Goal: Task Accomplishment & Management: Complete application form

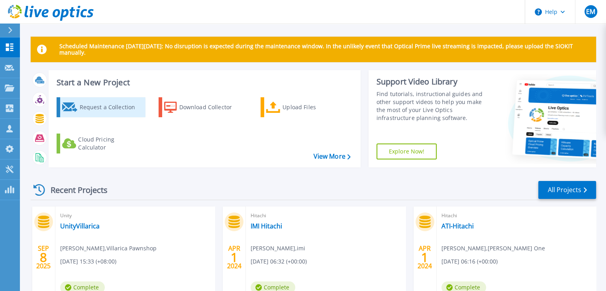
click at [98, 110] on div "Request a Collection" at bounding box center [111, 107] width 64 height 16
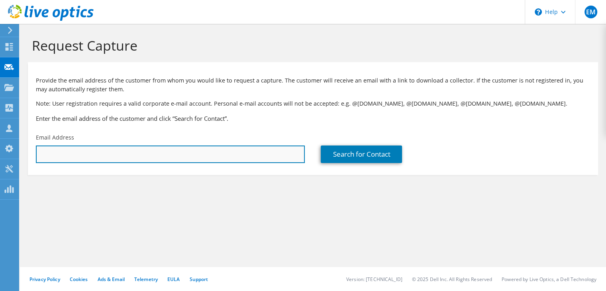
click at [60, 155] on input "text" at bounding box center [170, 154] width 269 height 18
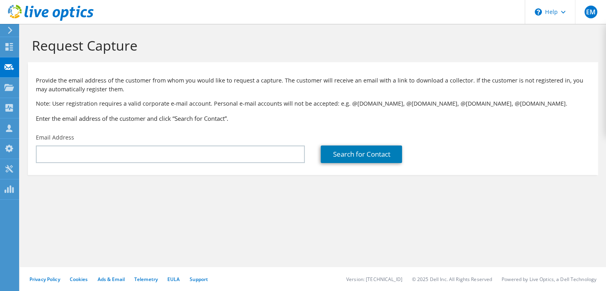
click at [240, 202] on section "Request Capture Provide the email address of the customer from whom you would l…" at bounding box center [313, 119] width 586 height 191
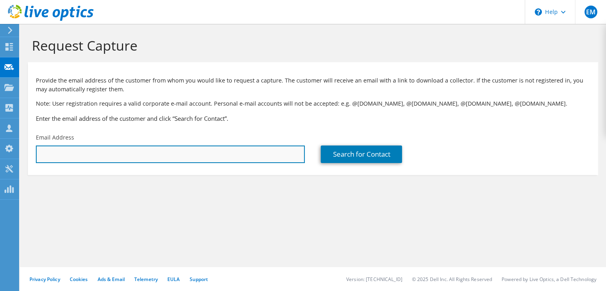
click at [83, 159] on input "text" at bounding box center [170, 154] width 269 height 18
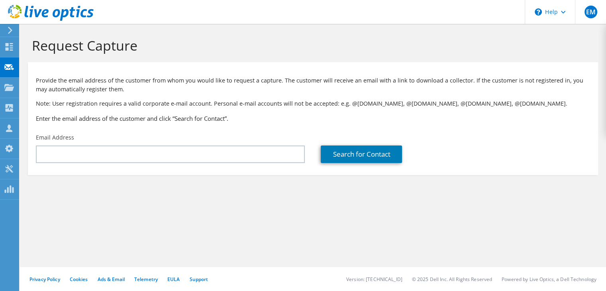
click at [13, 30] on icon at bounding box center [10, 30] width 6 height 7
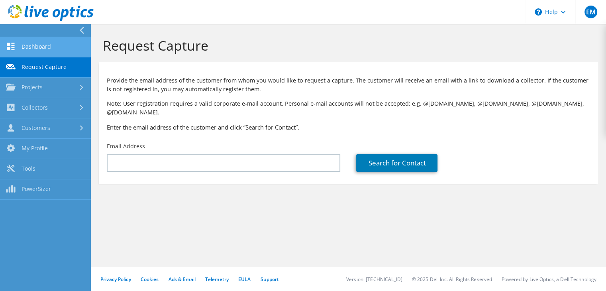
click at [32, 50] on link "Dashboard" at bounding box center [45, 47] width 91 height 20
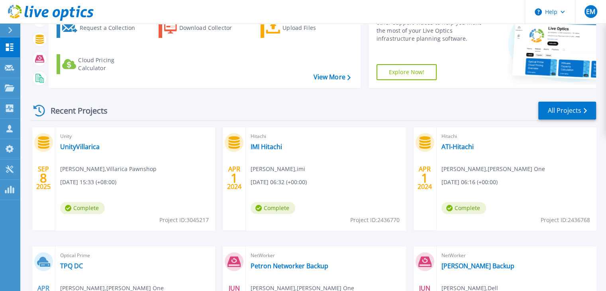
scroll to position [80, 0]
click at [80, 147] on link "UnityVillarica" at bounding box center [79, 146] width 39 height 8
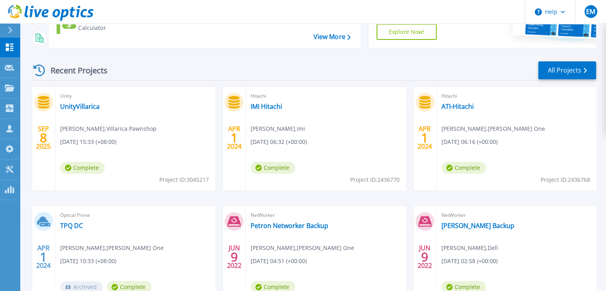
scroll to position [159, 0]
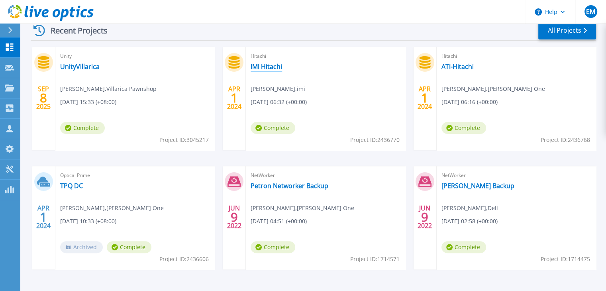
click at [258, 64] on link "IMI Hitachi" at bounding box center [266, 67] width 31 height 8
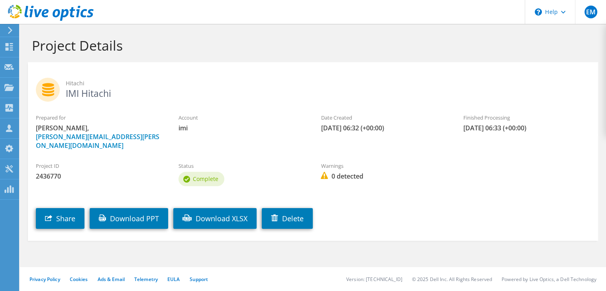
click at [13, 31] on icon at bounding box center [10, 30] width 6 height 7
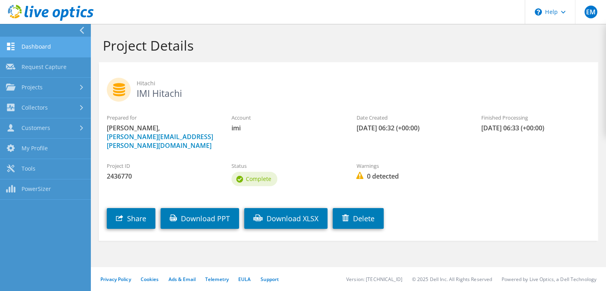
click at [41, 50] on link "Dashboard" at bounding box center [45, 47] width 91 height 20
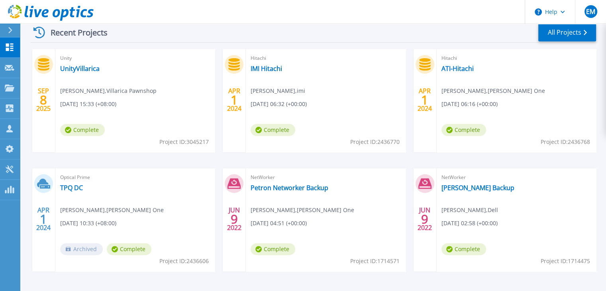
scroll to position [159, 0]
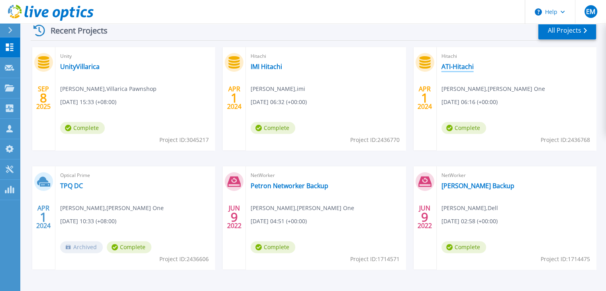
click at [453, 66] on link "ATI-Hitachi" at bounding box center [457, 67] width 32 height 8
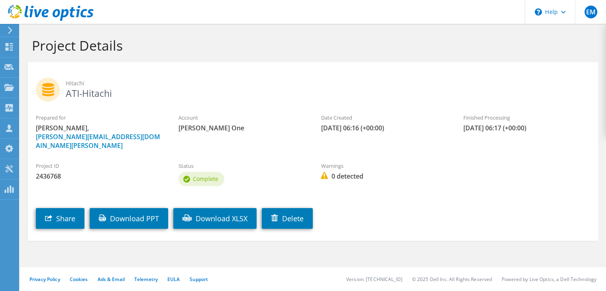
click at [13, 30] on icon at bounding box center [10, 30] width 6 height 7
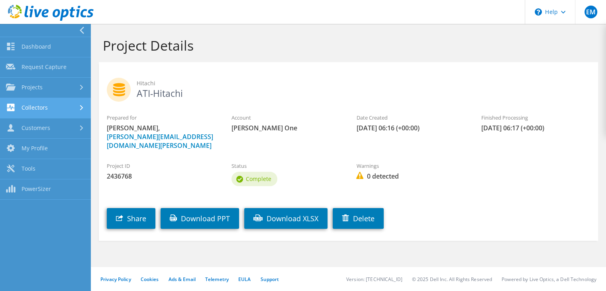
click at [50, 109] on link "Collectors" at bounding box center [45, 108] width 91 height 20
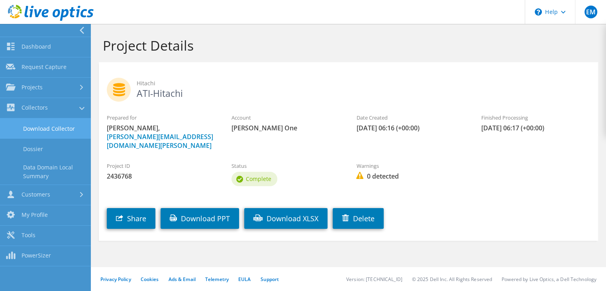
click at [48, 124] on link "Download Collector" at bounding box center [45, 128] width 91 height 20
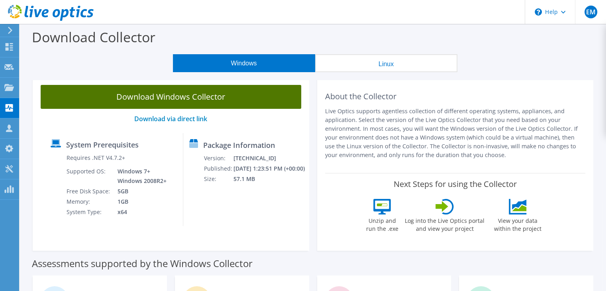
click at [188, 99] on link "Download Windows Collector" at bounding box center [171, 97] width 261 height 24
click at [155, 102] on link "Download Windows Collector" at bounding box center [171, 97] width 261 height 24
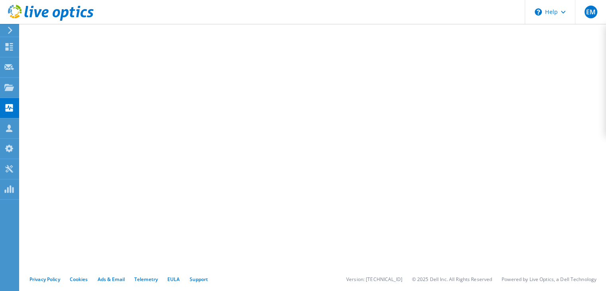
click at [4, 23] on div at bounding box center [47, 13] width 94 height 27
click at [11, 31] on use at bounding box center [10, 30] width 4 height 7
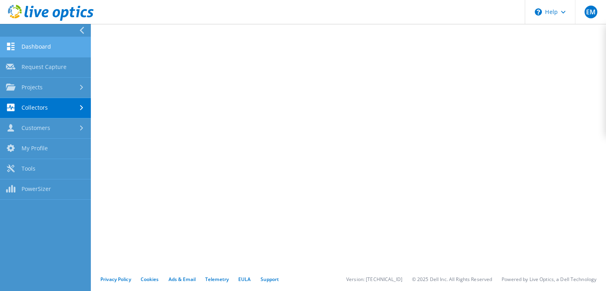
click at [50, 43] on link "Dashboard" at bounding box center [45, 47] width 91 height 20
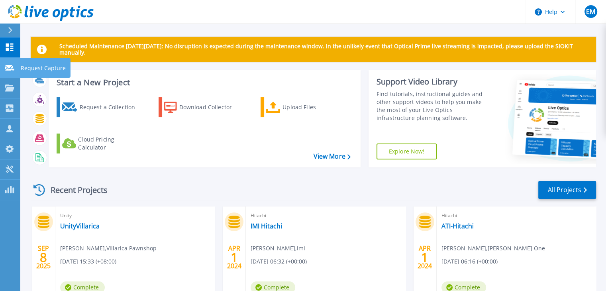
click at [14, 66] on link "Request Capture Request Capture" at bounding box center [10, 68] width 20 height 20
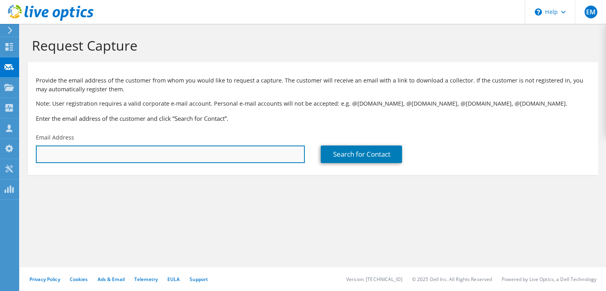
click at [83, 151] on input "text" at bounding box center [170, 154] width 269 height 18
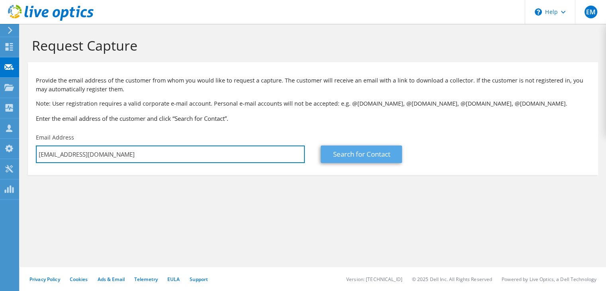
type input "[EMAIL_ADDRESS][DOMAIN_NAME]"
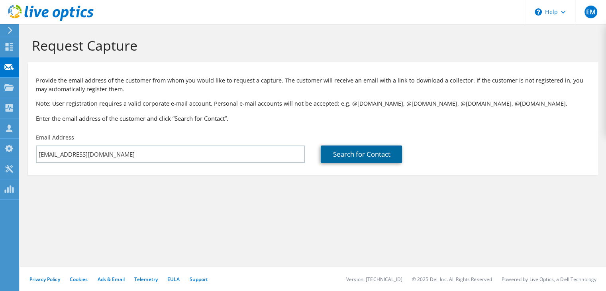
click at [351, 157] on link "Search for Contact" at bounding box center [361, 154] width 81 height 18
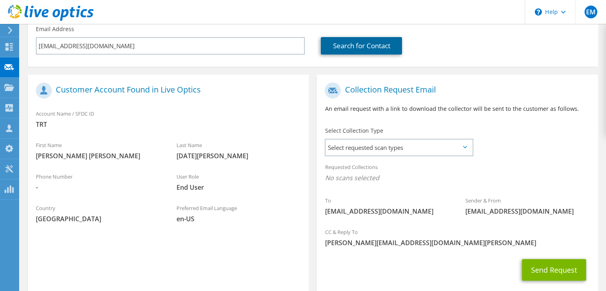
scroll to position [120, 0]
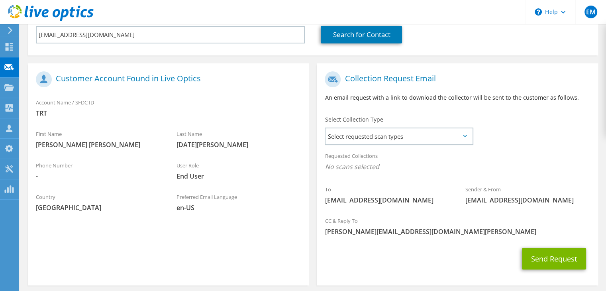
click at [464, 137] on icon at bounding box center [465, 136] width 4 height 2
click at [357, 138] on span "Select requested scan types" at bounding box center [399, 136] width 147 height 16
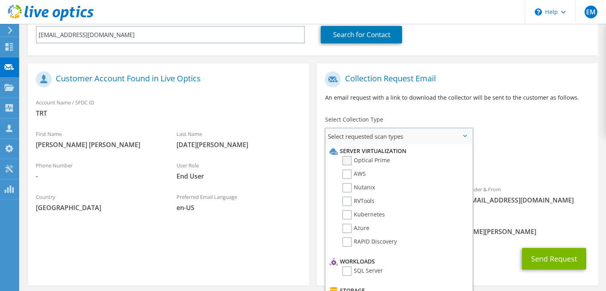
click at [349, 160] on label "Optical Prime" at bounding box center [366, 161] width 48 height 10
click at [0, 0] on input "Optical Prime" at bounding box center [0, 0] width 0 height 0
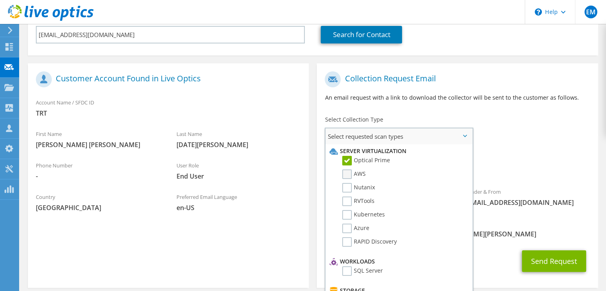
click at [346, 174] on label "AWS" at bounding box center [354, 174] width 24 height 10
click at [0, 0] on input "AWS" at bounding box center [0, 0] width 0 height 0
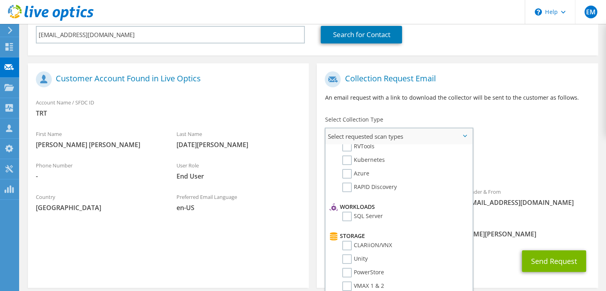
scroll to position [80, 0]
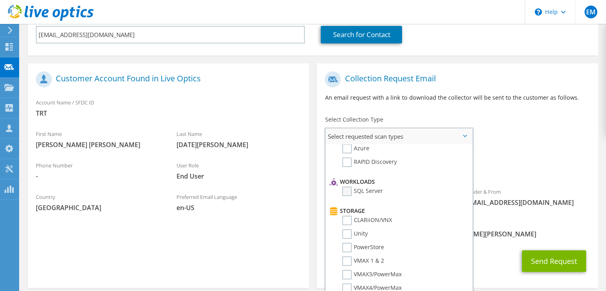
click at [347, 186] on label "SQL Server" at bounding box center [362, 191] width 41 height 10
click at [0, 0] on input "SQL Server" at bounding box center [0, 0] width 0 height 0
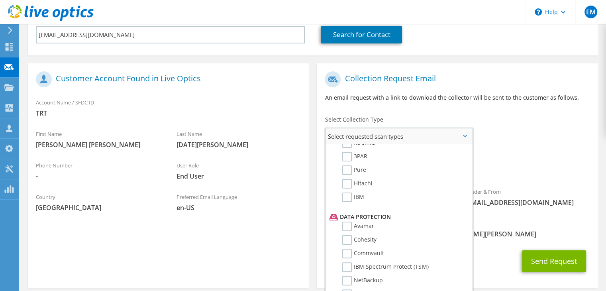
scroll to position [199, 0]
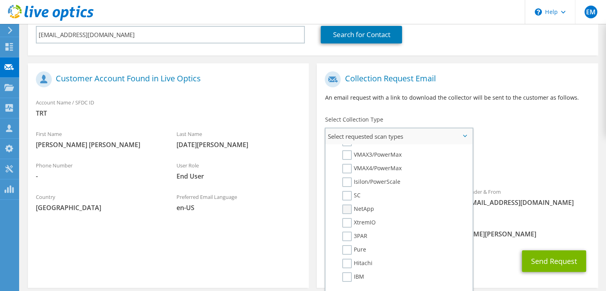
click at [345, 204] on label "NetApp" at bounding box center [358, 209] width 32 height 10
click at [0, 0] on input "NetApp" at bounding box center [0, 0] width 0 height 0
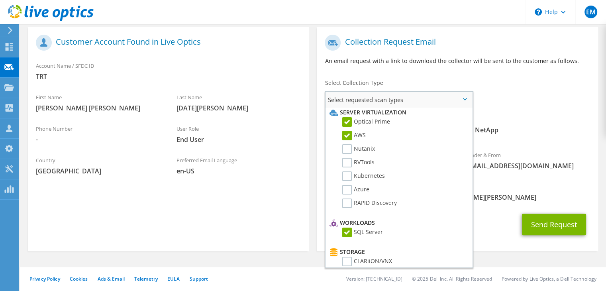
scroll to position [0, 0]
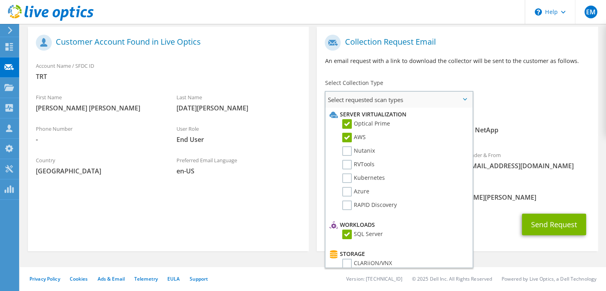
click at [348, 135] on label "AWS" at bounding box center [354, 138] width 24 height 10
click at [0, 0] on input "AWS" at bounding box center [0, 0] width 0 height 0
click at [346, 188] on label "Azure" at bounding box center [355, 192] width 27 height 10
click at [0, 0] on input "Azure" at bounding box center [0, 0] width 0 height 0
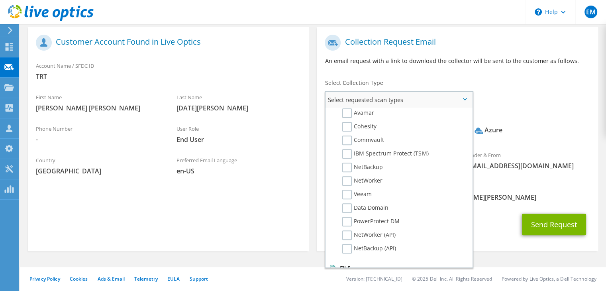
scroll to position [368, 0]
click at [351, 260] on label "Dossier" at bounding box center [357, 265] width 31 height 10
click at [0, 0] on input "Dossier" at bounding box center [0, 0] width 0 height 0
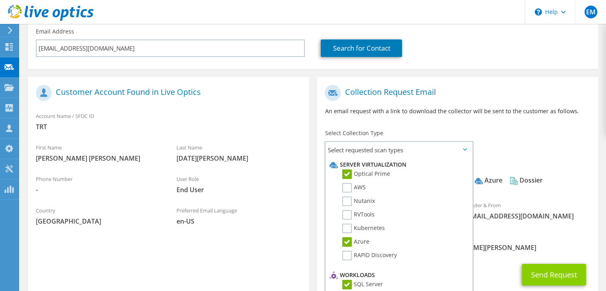
scroll to position [156, 0]
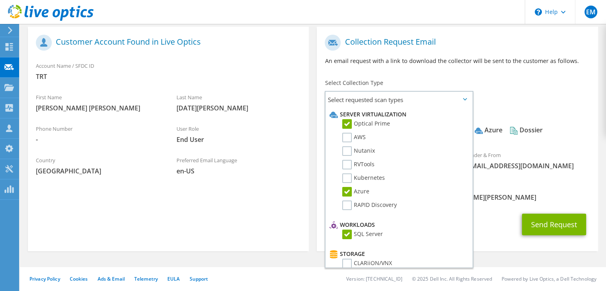
click at [536, 188] on div "CC & Reply To edwin@technopaq-thakral.com" at bounding box center [457, 191] width 281 height 27
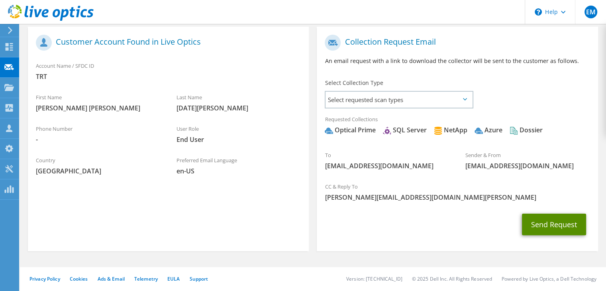
click at [553, 223] on button "Send Request" at bounding box center [554, 225] width 64 height 22
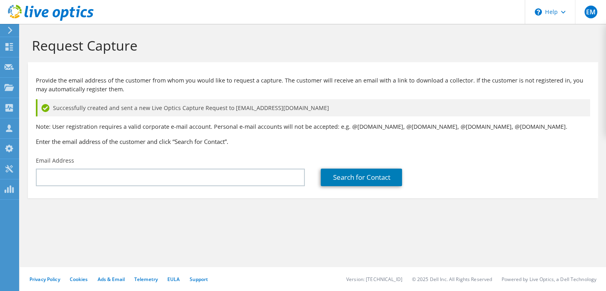
click at [10, 29] on use at bounding box center [10, 30] width 4 height 7
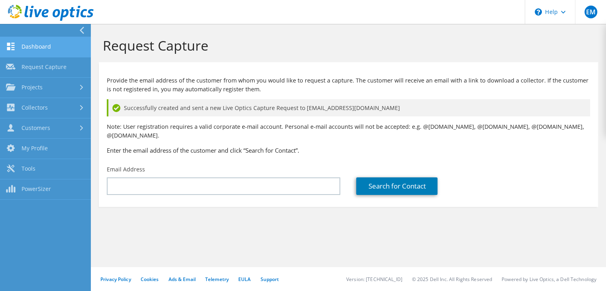
click at [50, 46] on link "Dashboard" at bounding box center [45, 47] width 91 height 20
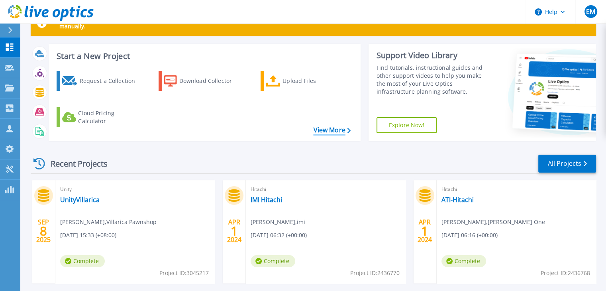
scroll to position [40, 0]
